Goal: Find contact information: Find contact information

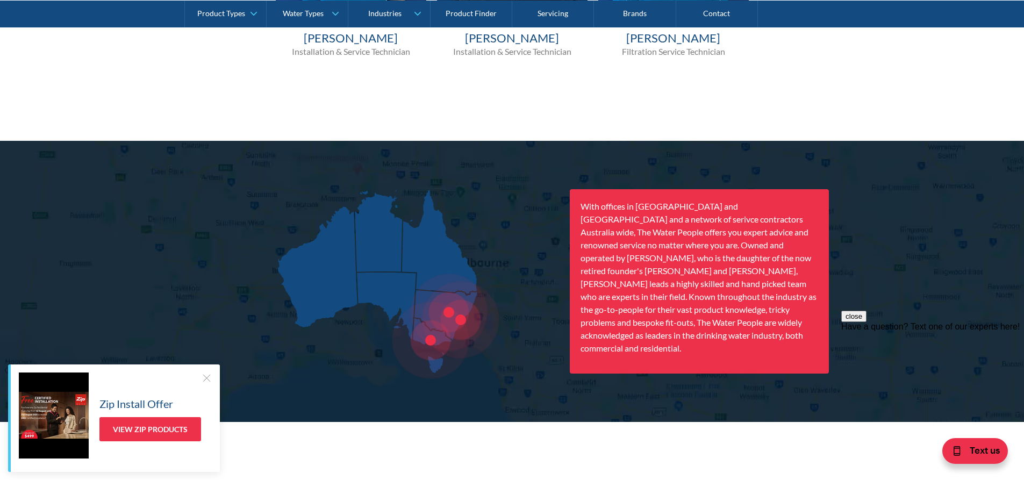
click at [450, 312] on div at bounding box center [448, 312] width 77 height 77
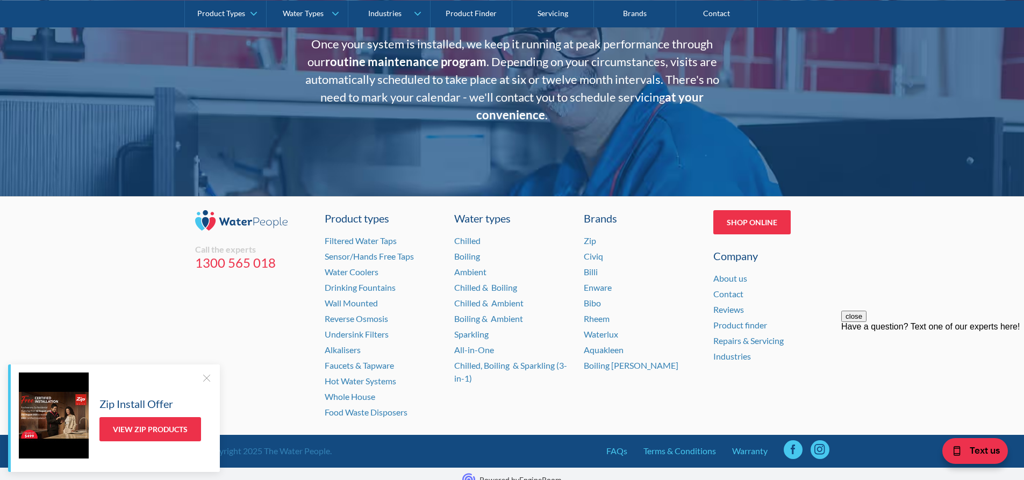
scroll to position [2172, 0]
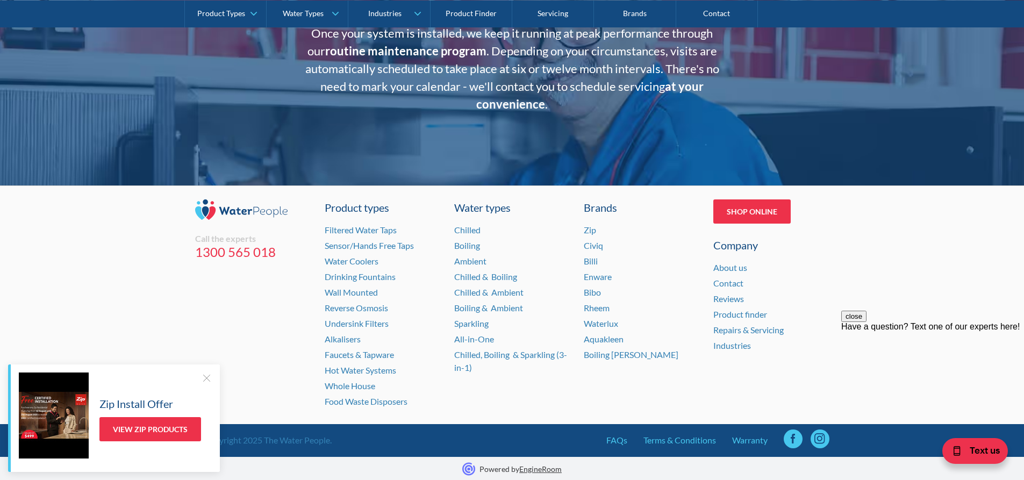
click at [205, 376] on div at bounding box center [206, 377] width 11 height 11
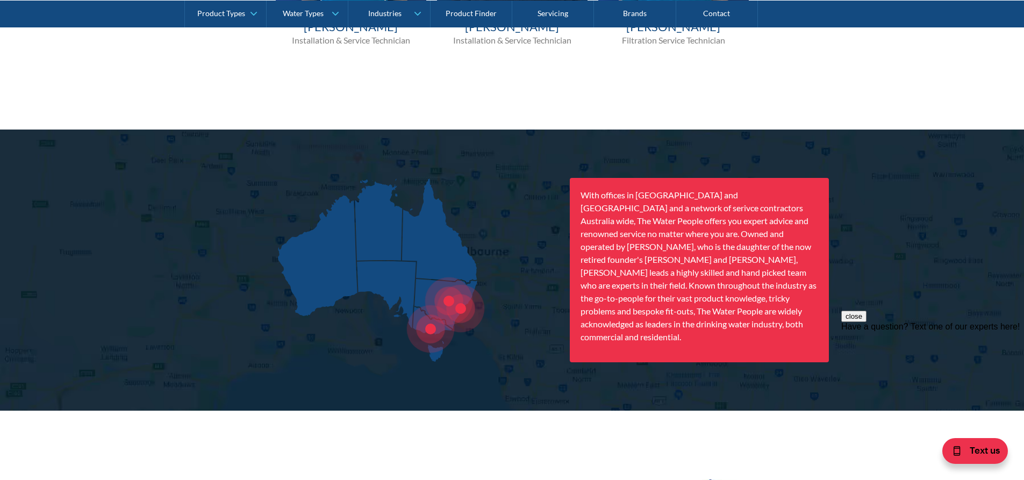
scroll to position [1312, 0]
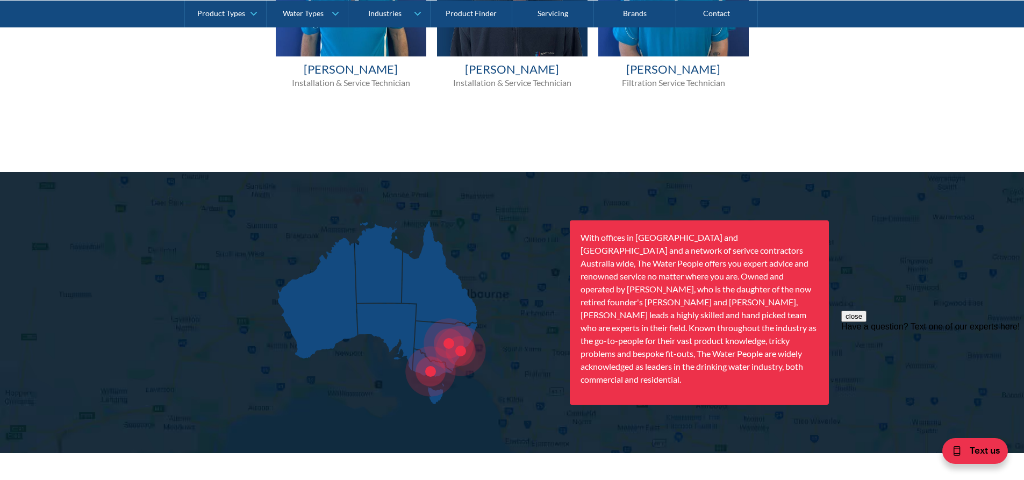
click at [451, 346] on div at bounding box center [449, 344] width 50 height 50
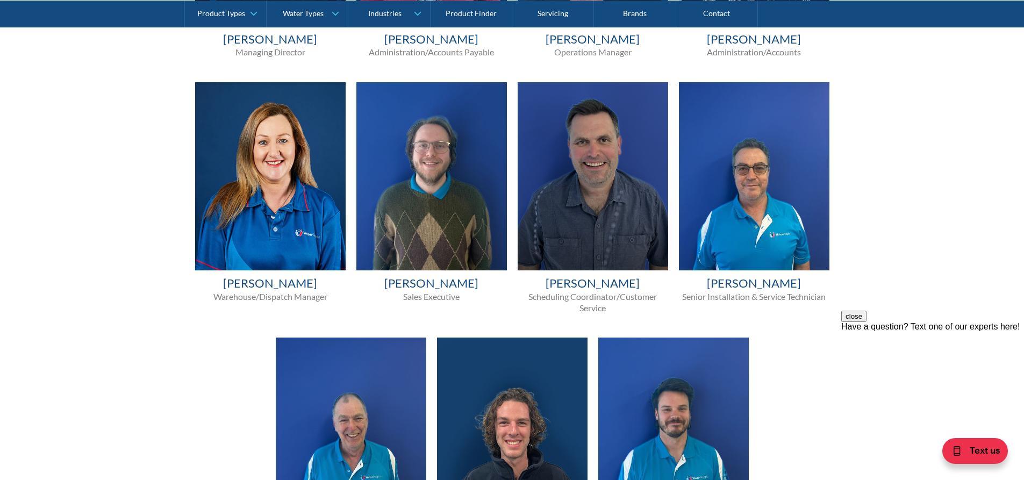
scroll to position [829, 0]
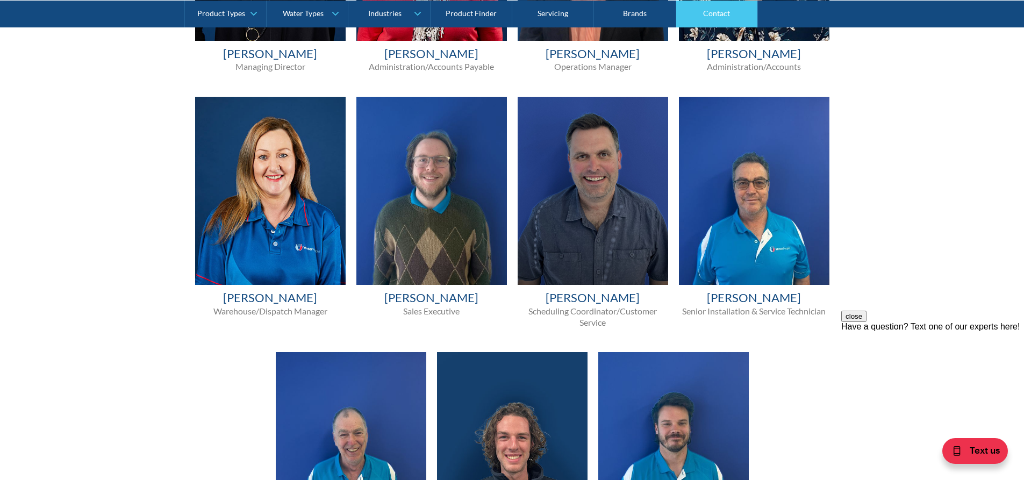
click at [715, 8] on link "Contact" at bounding box center [717, 13] width 82 height 27
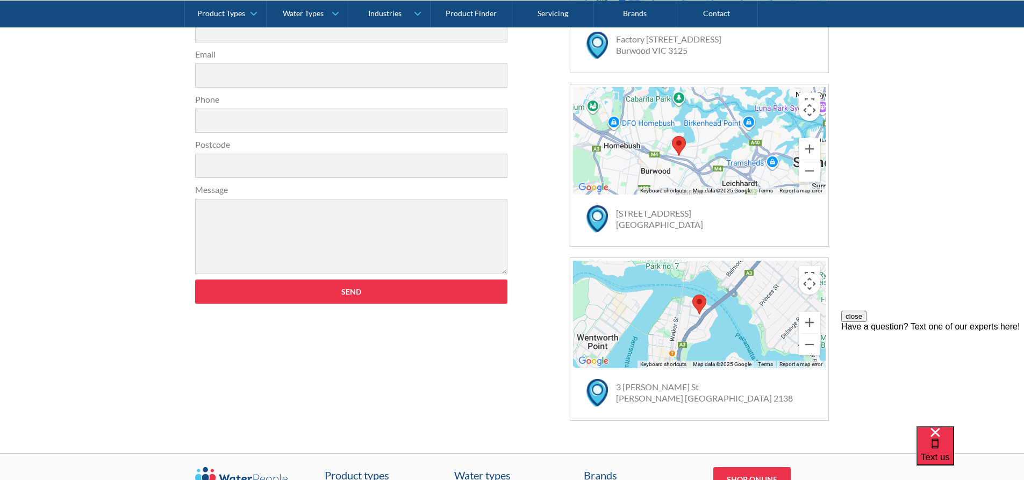
scroll to position [484, 0]
